Goal: Transaction & Acquisition: Purchase product/service

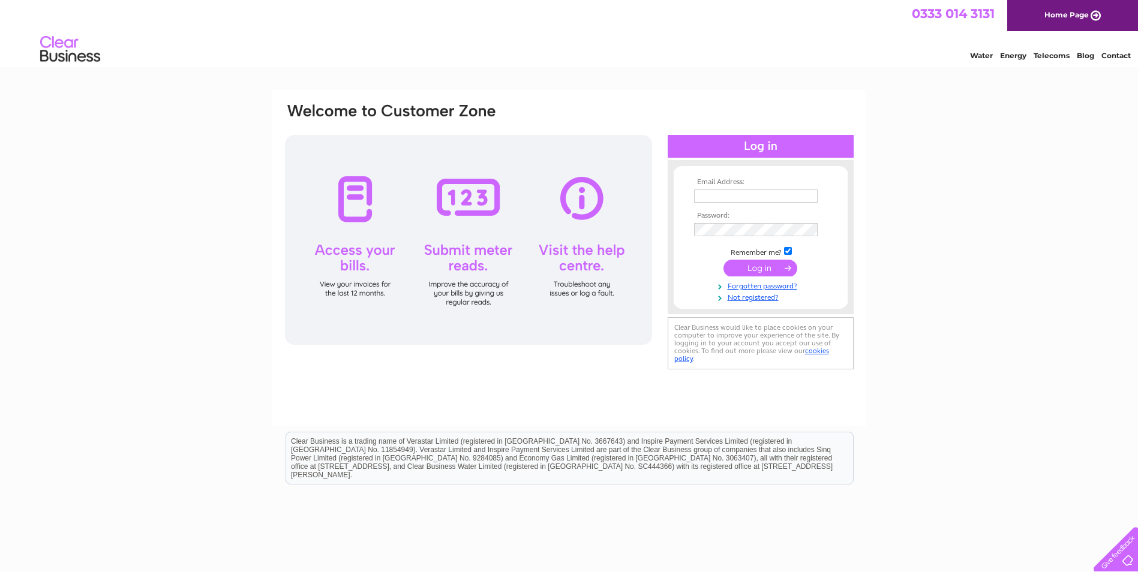
type input "[PERSON_NAME][DOMAIN_NAME][EMAIL_ADDRESS][PERSON_NAME][DOMAIN_NAME]"
click at [768, 265] on input "submit" at bounding box center [761, 268] width 74 height 17
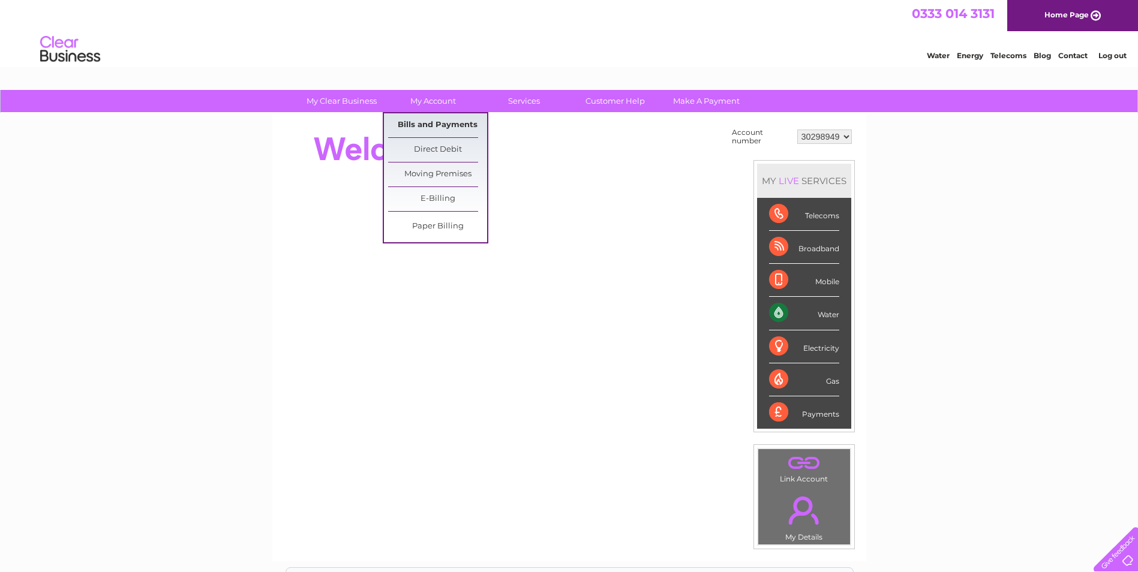
click at [425, 124] on link "Bills and Payments" at bounding box center [437, 125] width 99 height 24
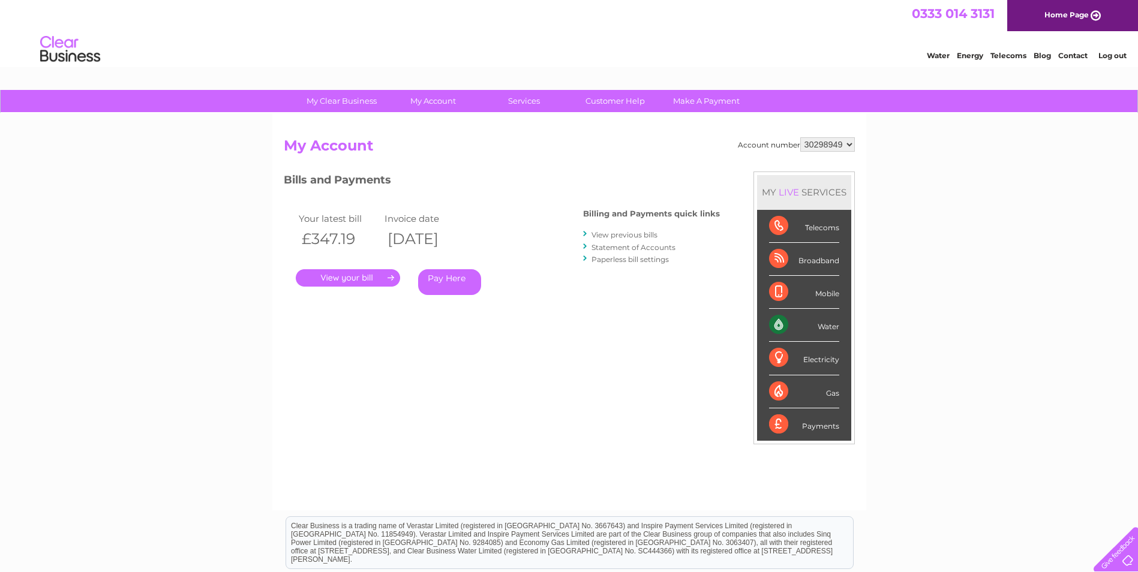
click at [455, 281] on link "Pay Here" at bounding box center [449, 282] width 63 height 26
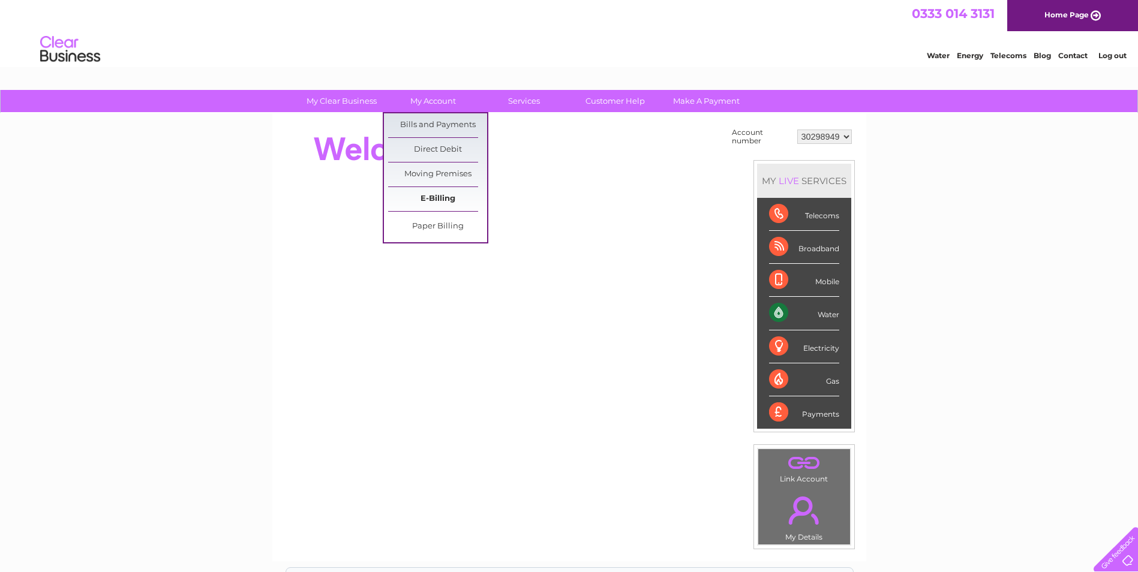
click at [446, 199] on link "E-Billing" at bounding box center [437, 199] width 99 height 24
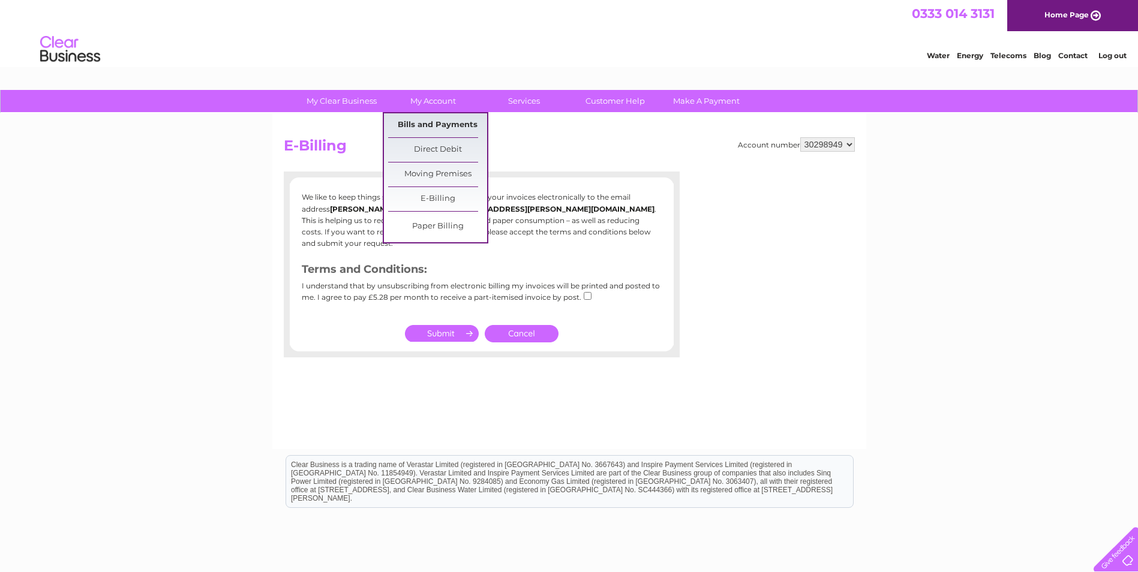
click at [416, 118] on link "Bills and Payments" at bounding box center [437, 125] width 99 height 24
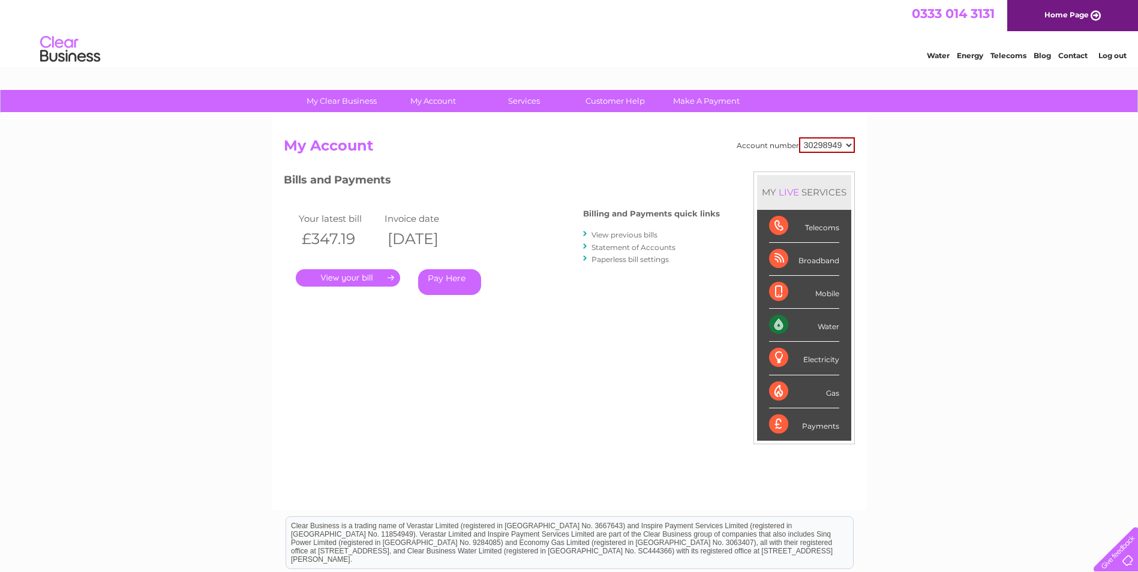
click at [369, 274] on link "." at bounding box center [348, 277] width 104 height 17
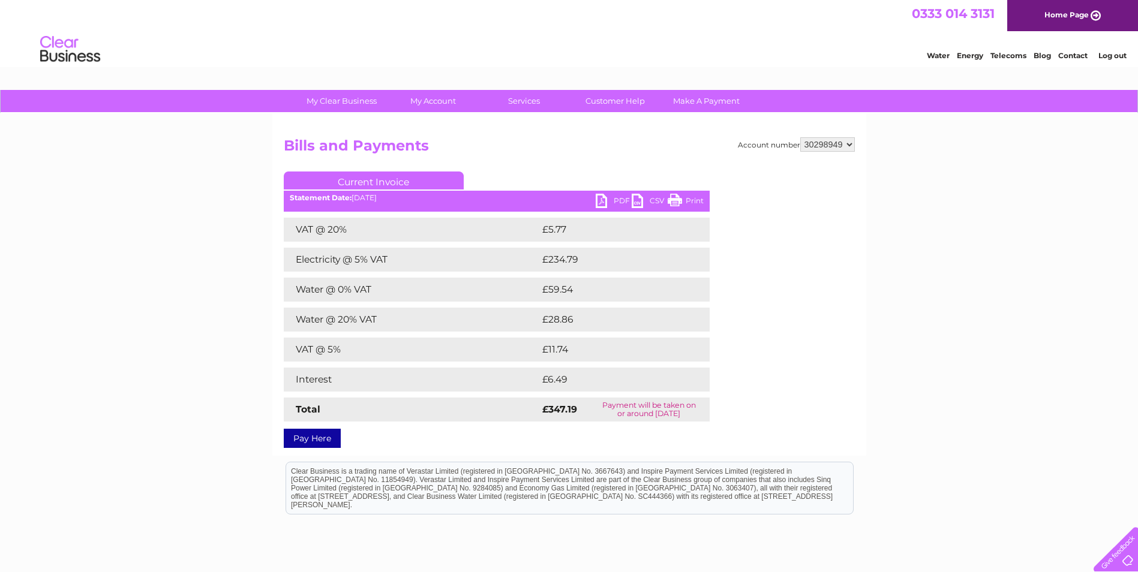
click at [615, 200] on link "PDF" at bounding box center [614, 202] width 36 height 17
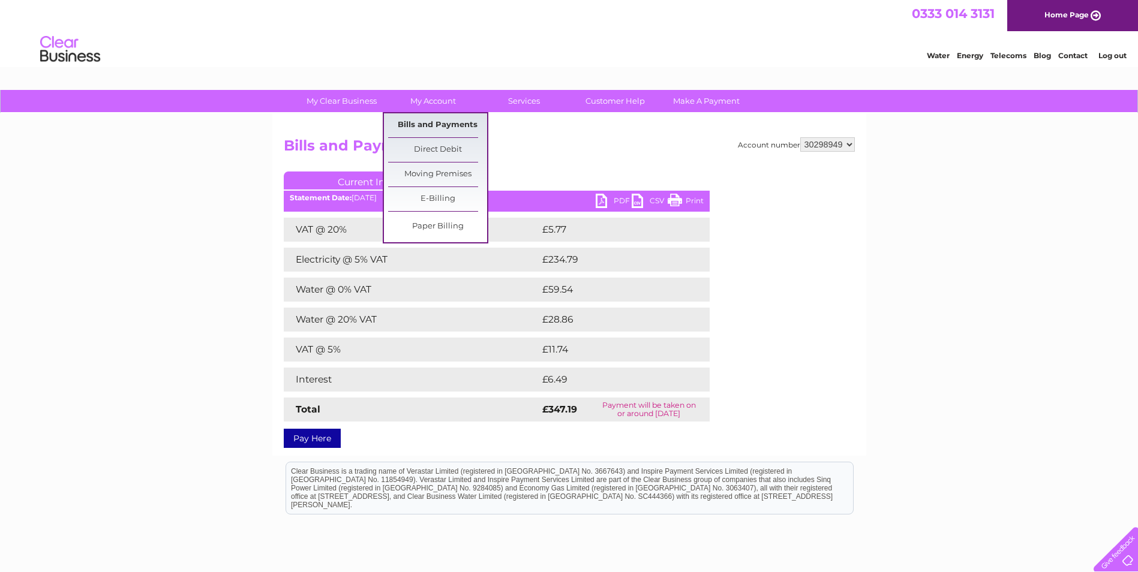
click at [422, 118] on link "Bills and Payments" at bounding box center [437, 125] width 99 height 24
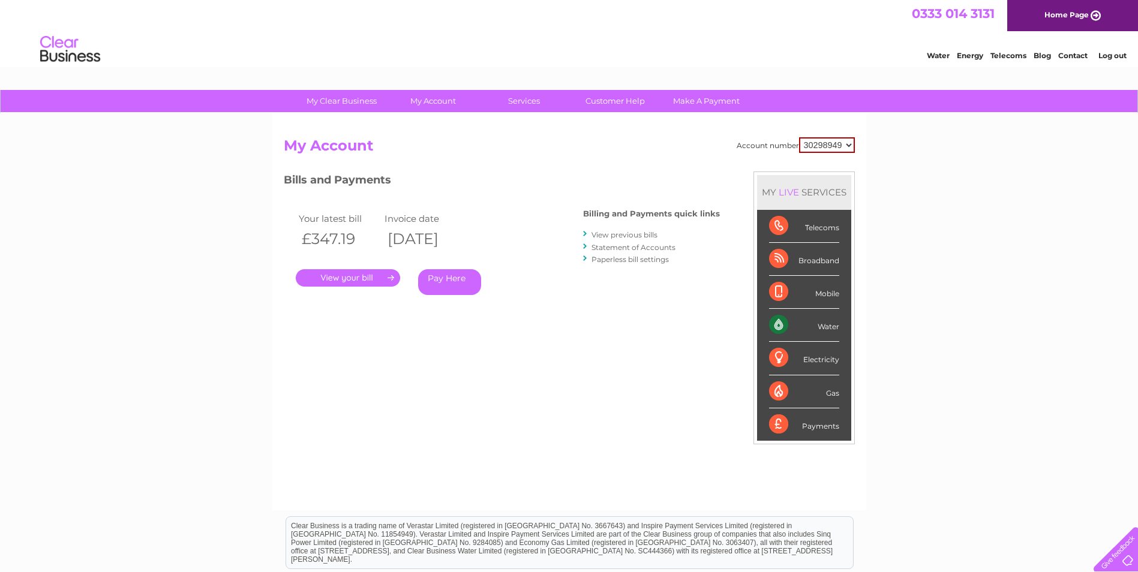
click at [635, 235] on link "View previous bills" at bounding box center [625, 234] width 66 height 9
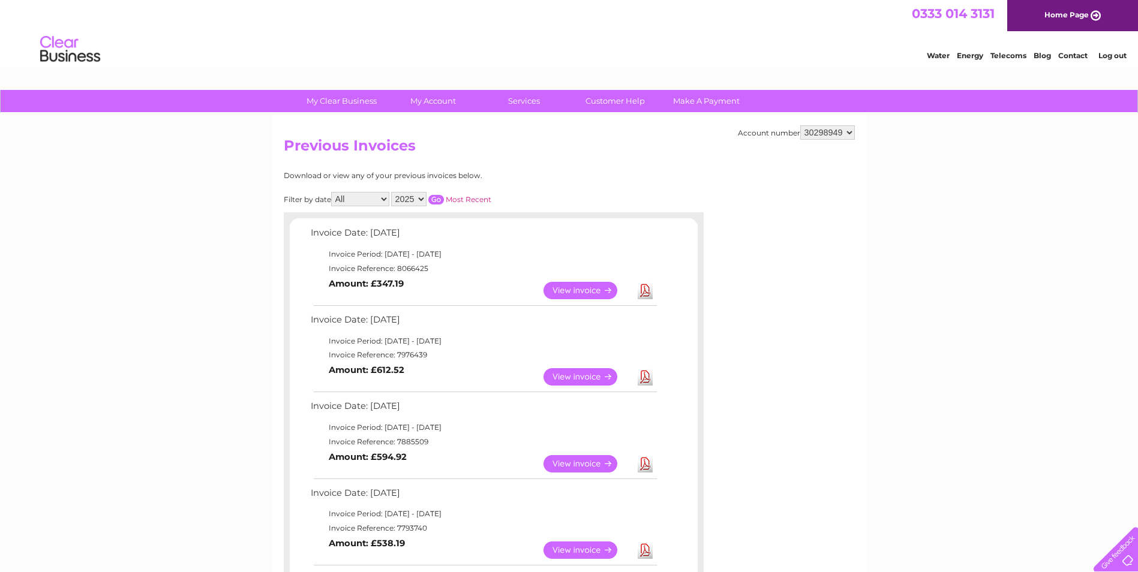
click at [575, 376] on link "View" at bounding box center [588, 376] width 88 height 17
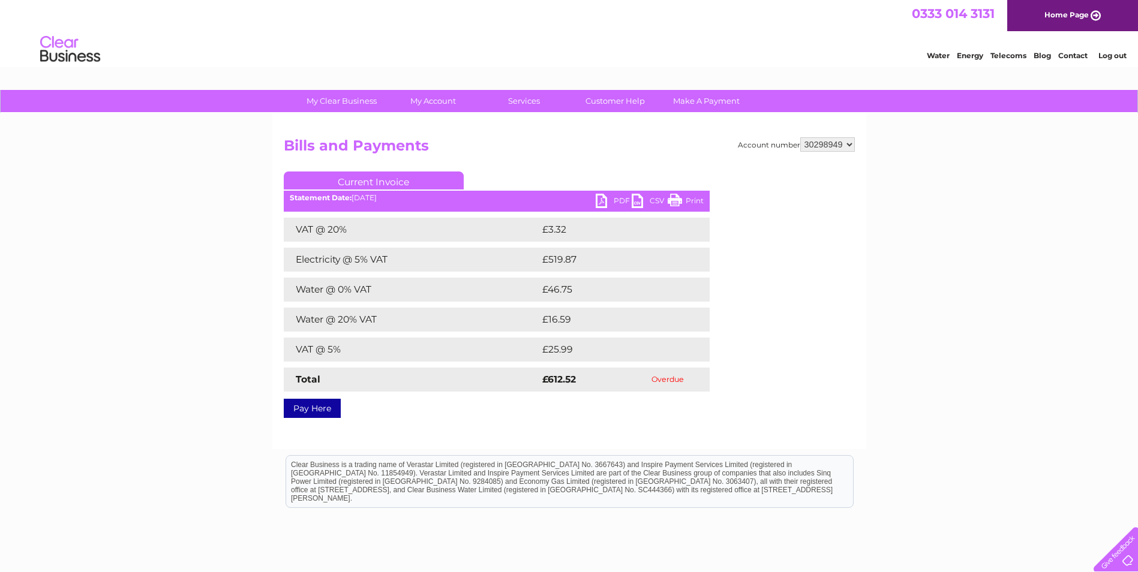
click at [323, 410] on link "Pay Here" at bounding box center [312, 408] width 57 height 19
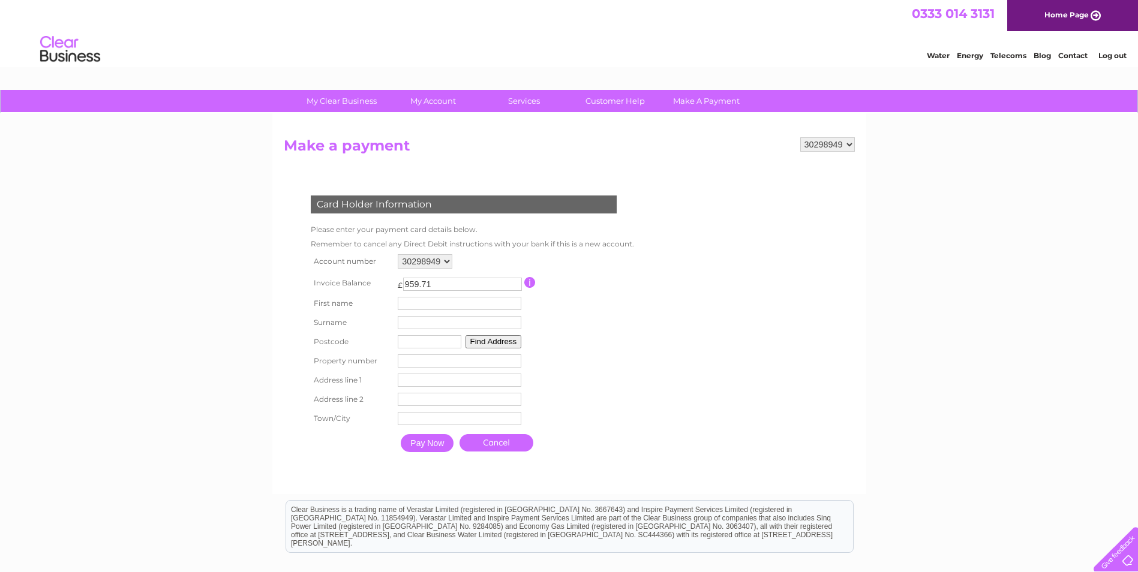
drag, startPoint x: 454, startPoint y: 281, endPoint x: 362, endPoint y: 282, distance: 91.2
click at [362, 282] on tr "Invoice Balance £ 959.71 This payment facility permits payment of the full outs…" at bounding box center [470, 283] width 324 height 22
type input "612.52"
click at [417, 301] on input "text" at bounding box center [461, 304] width 125 height 14
click at [599, 293] on td at bounding box center [581, 283] width 108 height 22
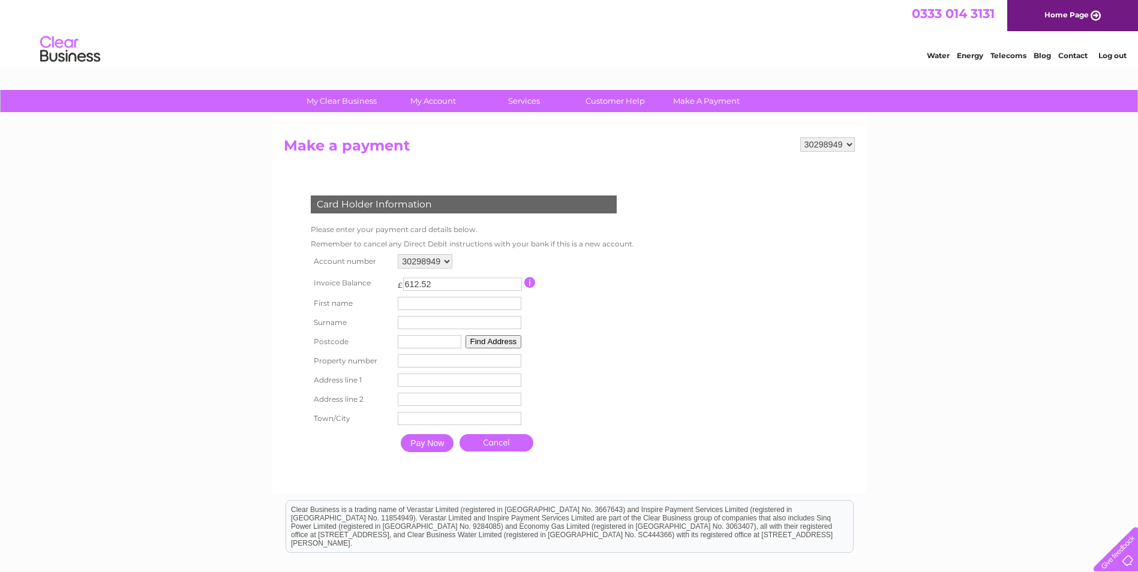
drag, startPoint x: 503, startPoint y: 304, endPoint x: 512, endPoint y: 299, distance: 9.4
click at [503, 302] on input "text" at bounding box center [460, 303] width 124 height 13
type input "Jenny"
type input "Marr"
type input "Eh12 7sd"
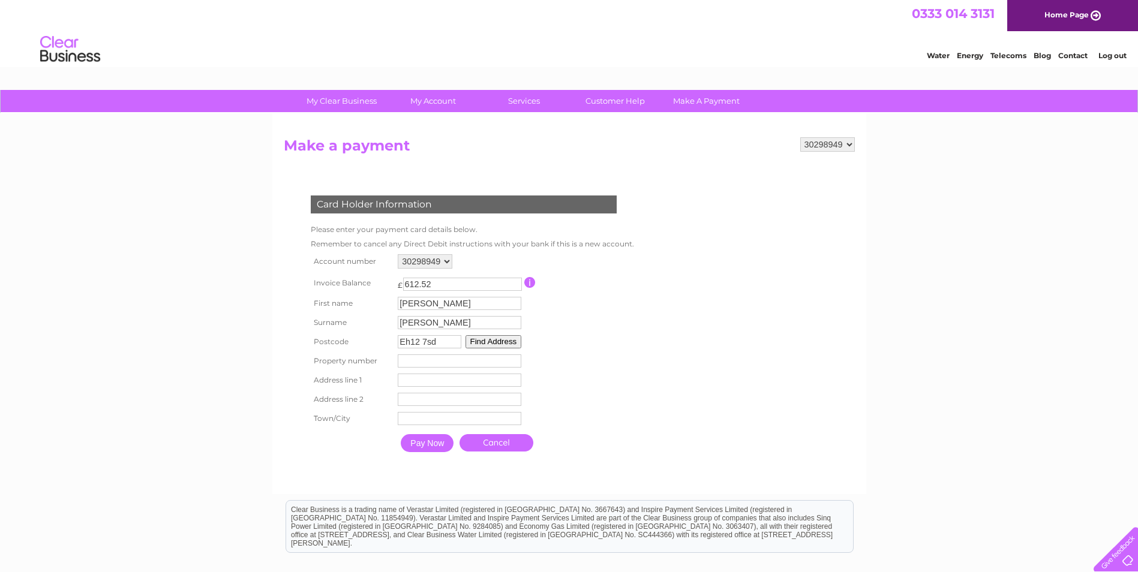
click at [505, 335] on button "Find Address" at bounding box center [494, 341] width 56 height 13
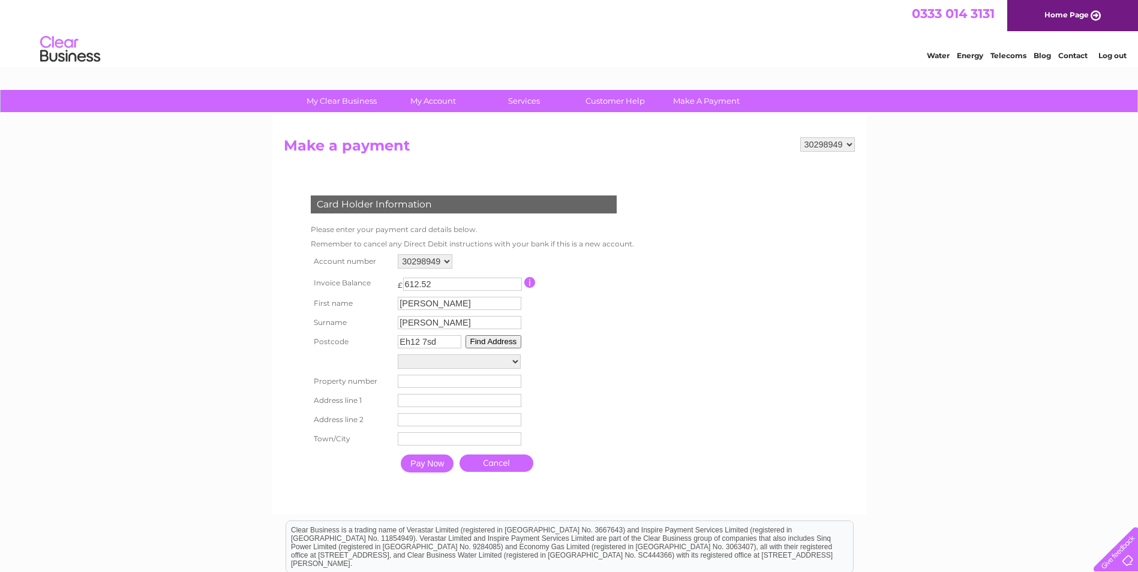
click at [477, 364] on select "149/1, St. Johns Road 149/2, St. Johns Road 149/3, St. Johns Road 149/4, St. Jo…" at bounding box center [459, 362] width 123 height 14
drag, startPoint x: 674, startPoint y: 483, endPoint x: 640, endPoint y: 466, distance: 38.9
click at [674, 483] on form "30298949 Make a payment Card Holder Information Please enter your payment card …" at bounding box center [569, 320] width 571 height 367
click at [412, 380] on input "number" at bounding box center [460, 381] width 124 height 13
type input "125"
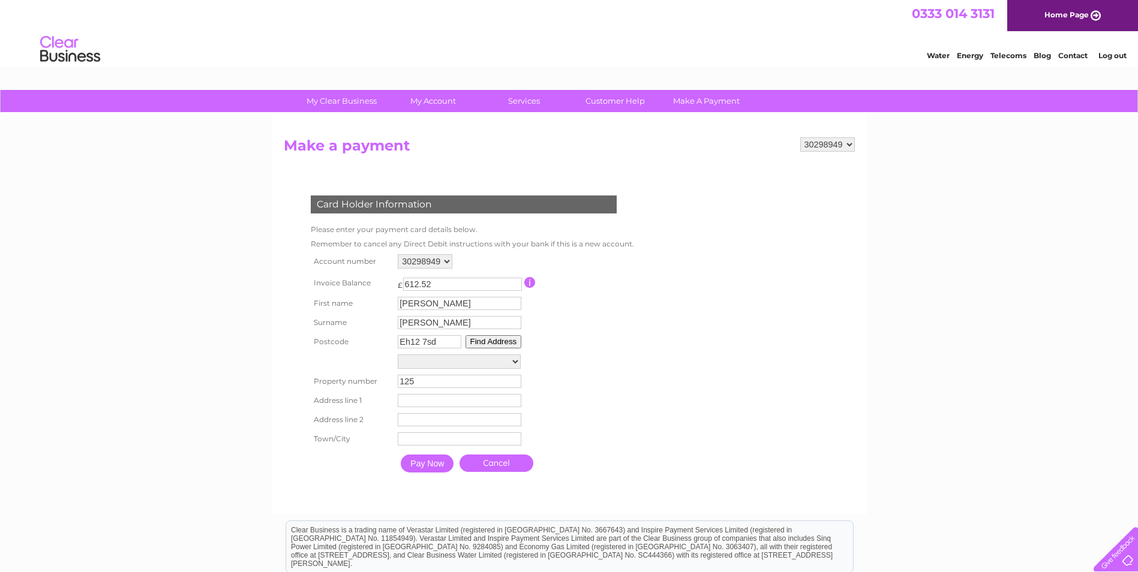
click at [487, 342] on button "Find Address" at bounding box center [494, 341] width 56 height 13
click at [449, 345] on input "Eh12 7sd" at bounding box center [430, 341] width 64 height 13
type input "Eh12 7sb"
click at [481, 334] on td "Eh12 7sb Find Address" at bounding box center [460, 341] width 130 height 19
click at [482, 339] on button "Find Address" at bounding box center [494, 341] width 56 height 13
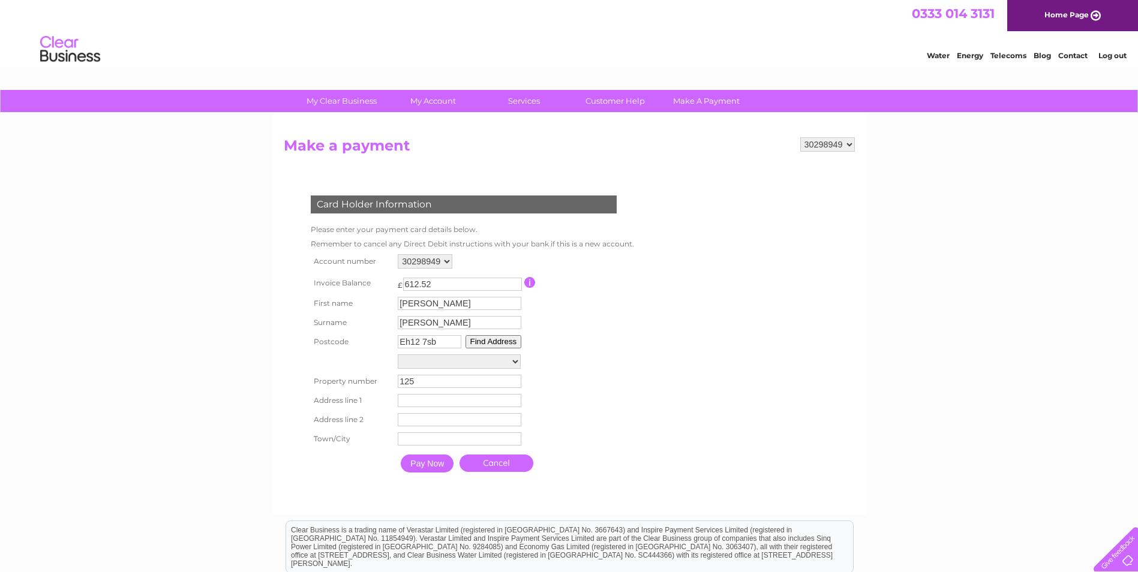
click at [512, 363] on select "121/1, St. Johns Road 121/2, St. Johns Road 121/3, St. Johns Road 121/6, St. Jo…" at bounding box center [459, 362] width 123 height 14
select select "125a,St. Johns Road,,Edinburgh"
click at [398, 355] on select "121/1, St. Johns Road 121/2, St. Johns Road 121/3, St. Johns Road 121/6, St. Jo…" at bounding box center [459, 363] width 123 height 16
type input "St. Johns Road"
type input "Edinburgh"
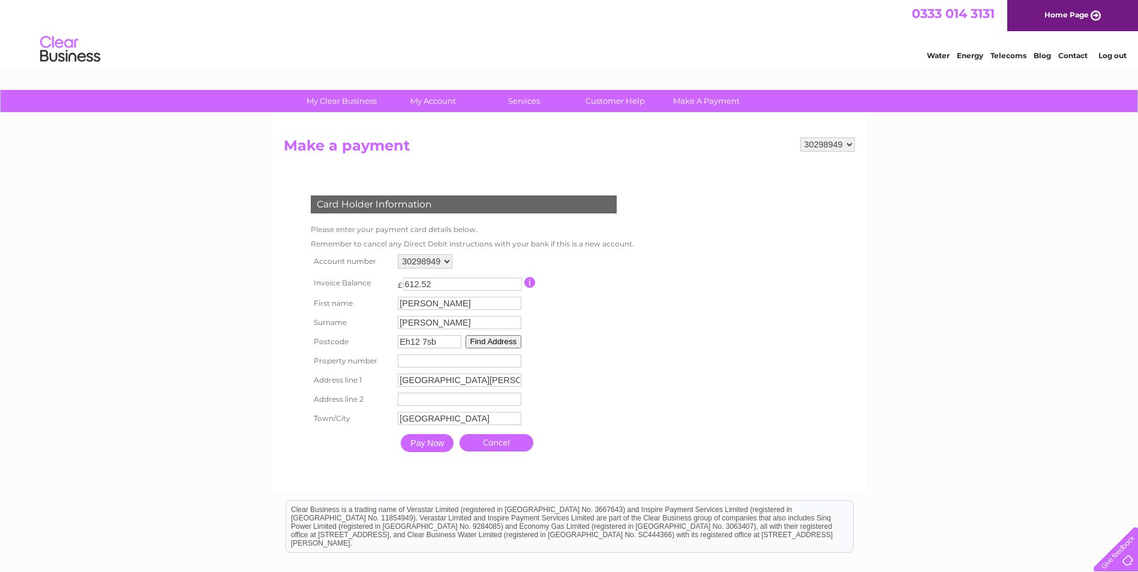
click at [421, 443] on input "Pay Now" at bounding box center [427, 443] width 53 height 18
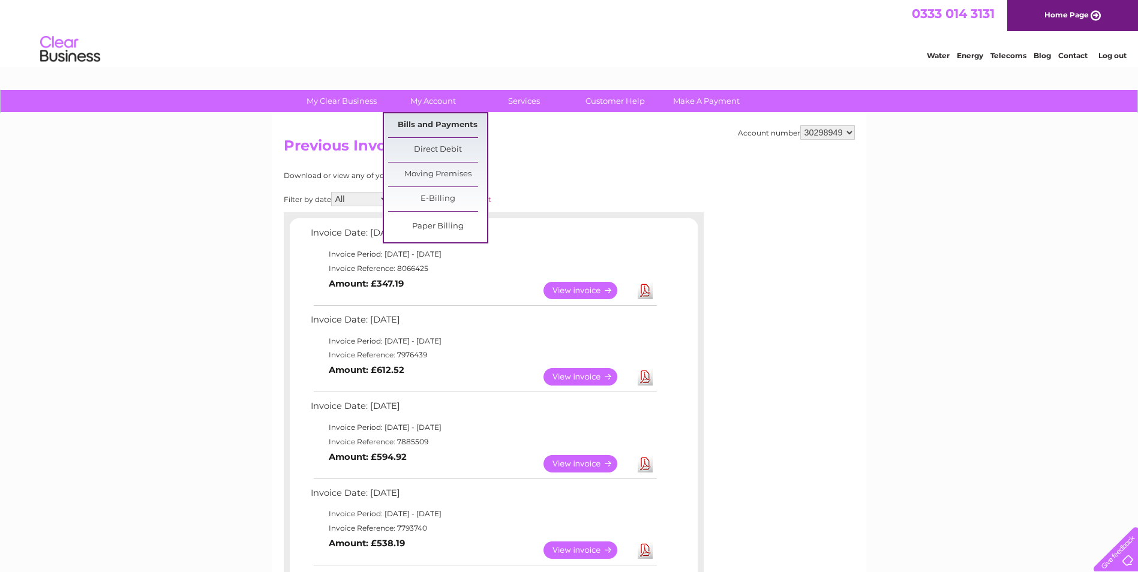
click at [434, 123] on link "Bills and Payments" at bounding box center [437, 125] width 99 height 24
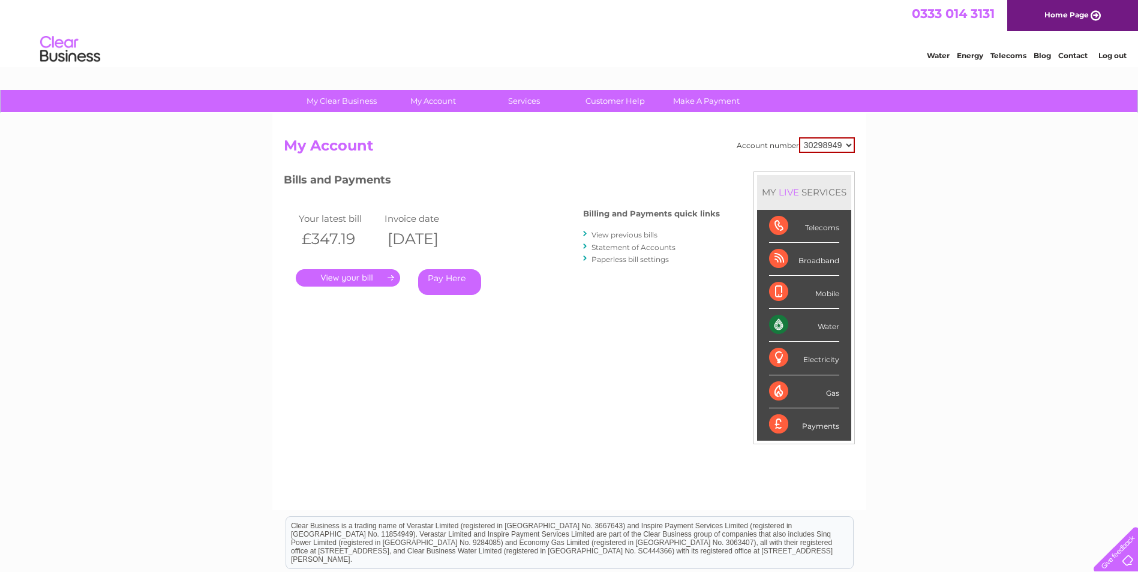
click at [446, 284] on link "Pay Here" at bounding box center [449, 282] width 63 height 26
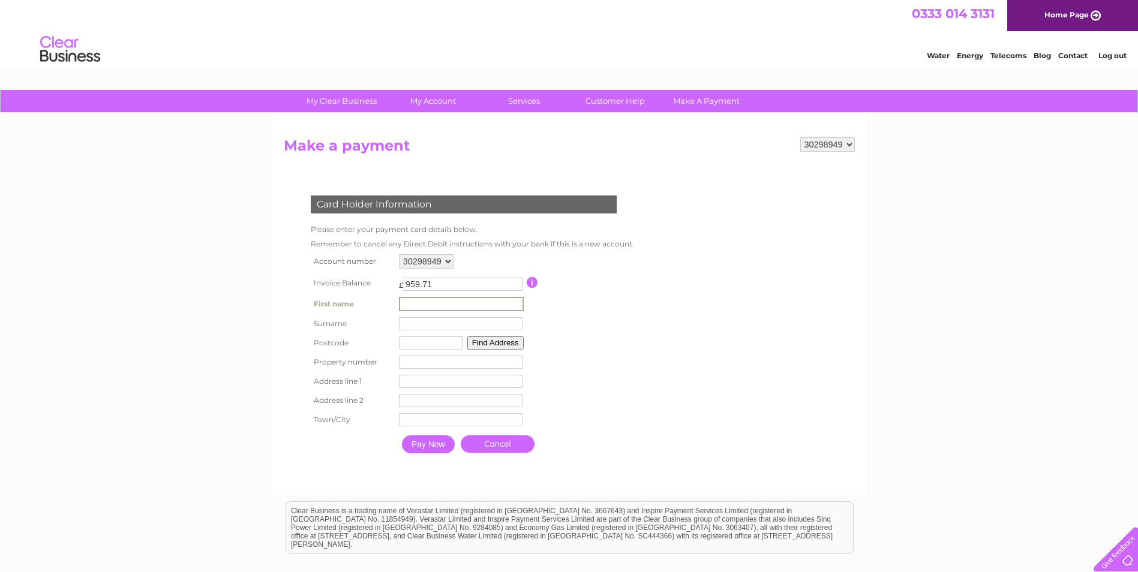
click at [453, 306] on input "text" at bounding box center [461, 304] width 125 height 14
type input "Jenny"
type input "Marr"
type input "Eh12 7sb"
type input "St. Johns Road"
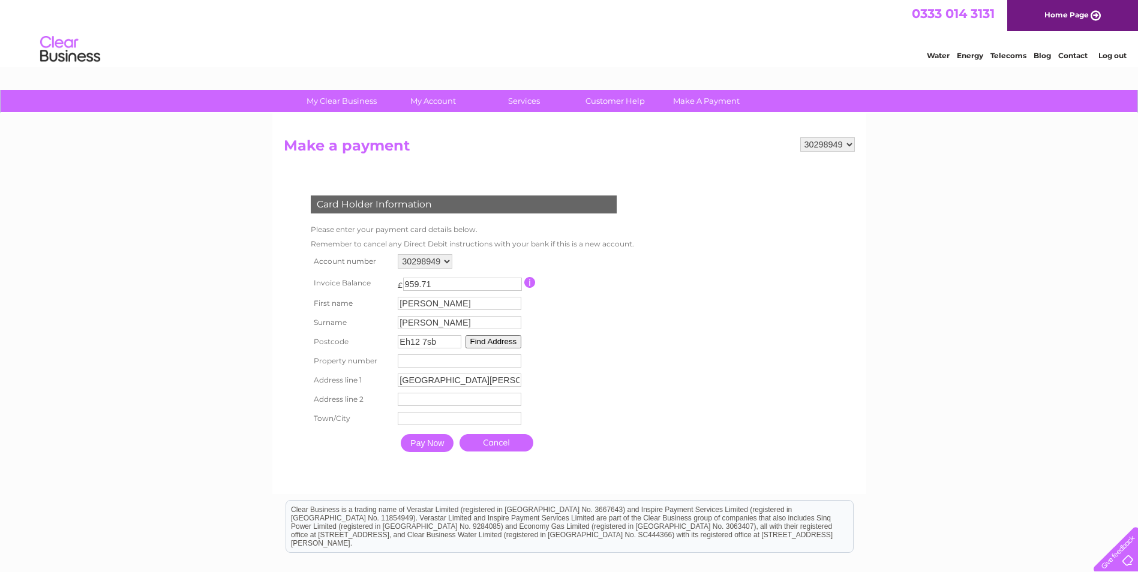
type input "Edinburgh"
click at [400, 385] on input "St. Johns Road" at bounding box center [461, 381] width 125 height 14
type input "125a St. Johns Road"
click at [428, 445] on input "Pay Now" at bounding box center [428, 445] width 53 height 18
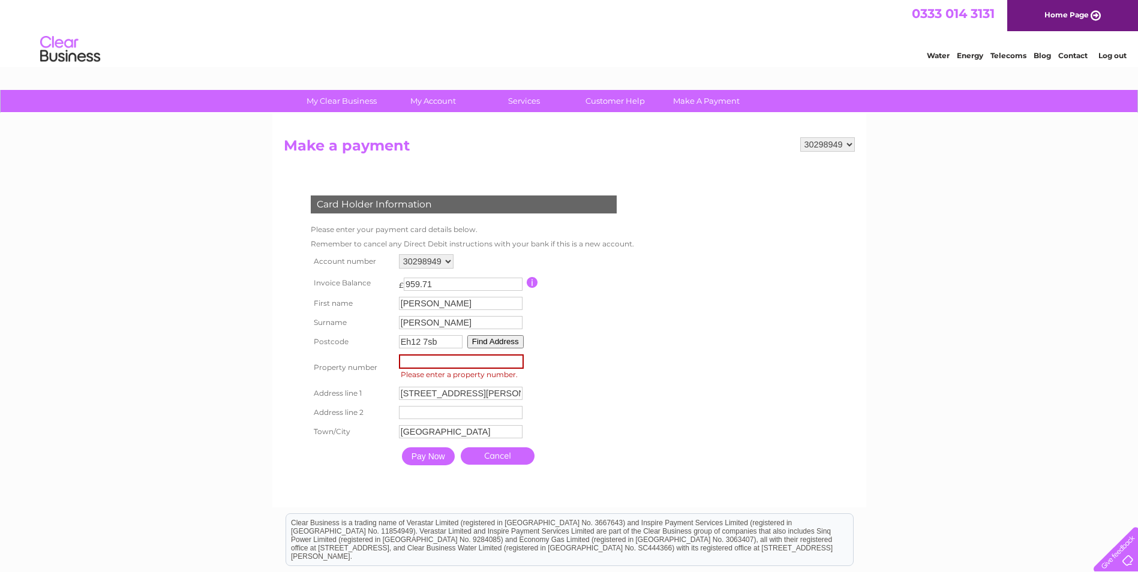
click at [441, 364] on input "number" at bounding box center [461, 362] width 125 height 14
type input "125"
drag, startPoint x: 422, startPoint y: 394, endPoint x: 395, endPoint y: 394, distance: 26.4
click at [396, 394] on td "125a St. Johns Road Address Line One" at bounding box center [461, 393] width 131 height 20
type input "St. Johns Road"
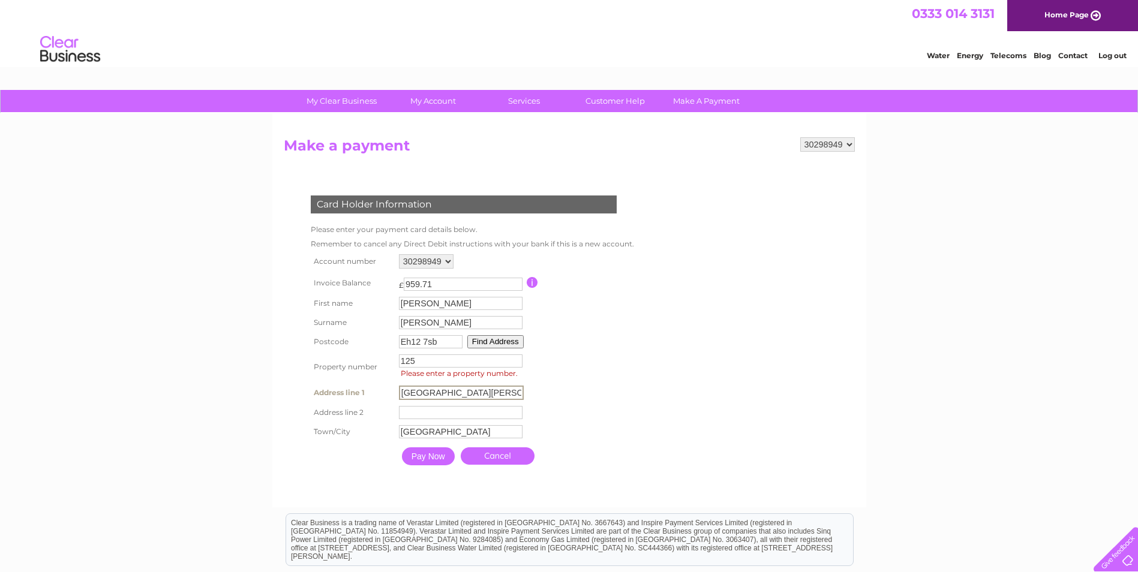
click at [444, 452] on input "Pay Now" at bounding box center [428, 457] width 53 height 18
